Goal: Find specific page/section: Find specific page/section

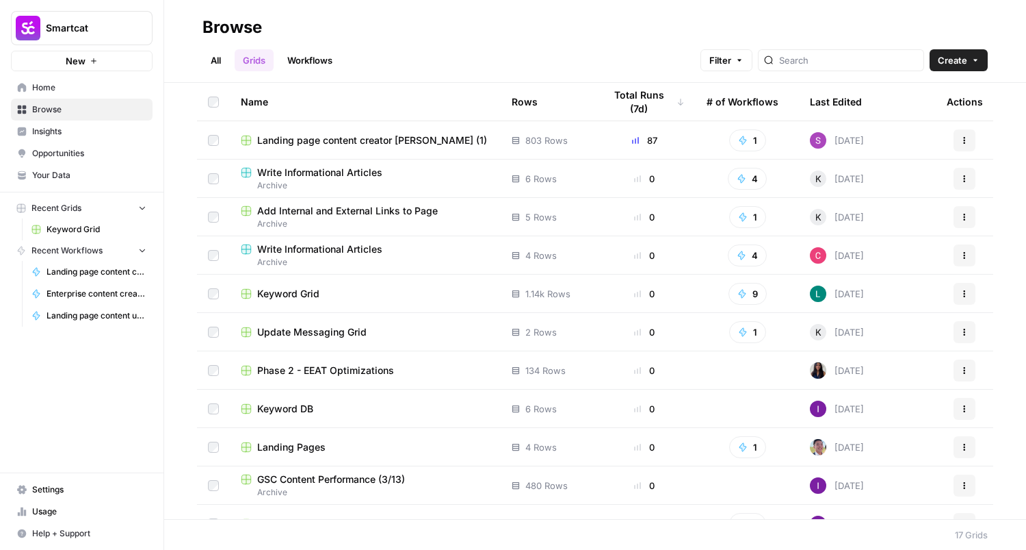
click at [341, 291] on div "Keyword Grid" at bounding box center [365, 294] width 249 height 14
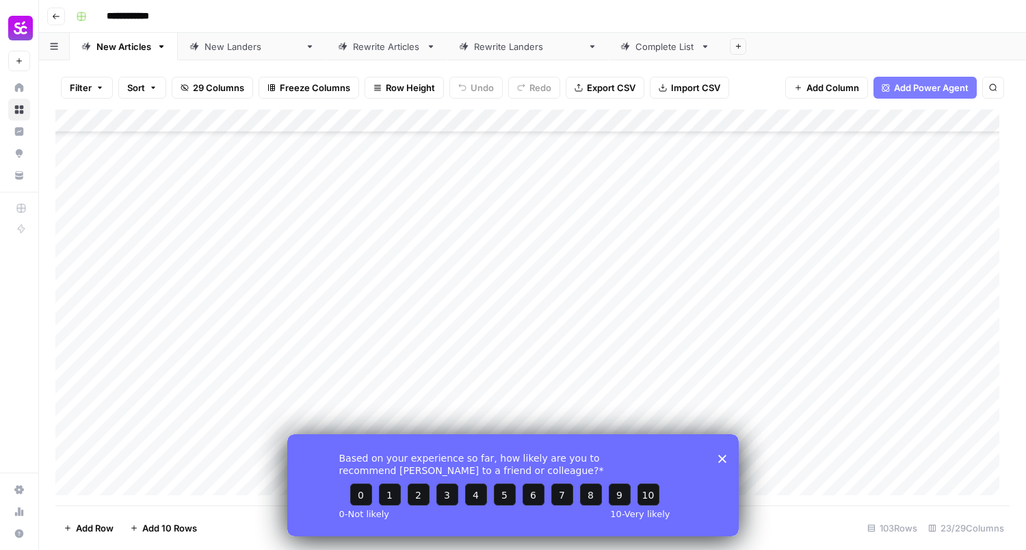
scroll to position [2056, 0]
click at [719, 454] on div "Based on your experience so far, how likely are you to recommend [PERSON_NAME] …" at bounding box center [513, 484] width 452 height 102
click at [723, 457] on polygon "Close survey" at bounding box center [723, 458] width 8 height 8
